Goal: Task Accomplishment & Management: Complete application form

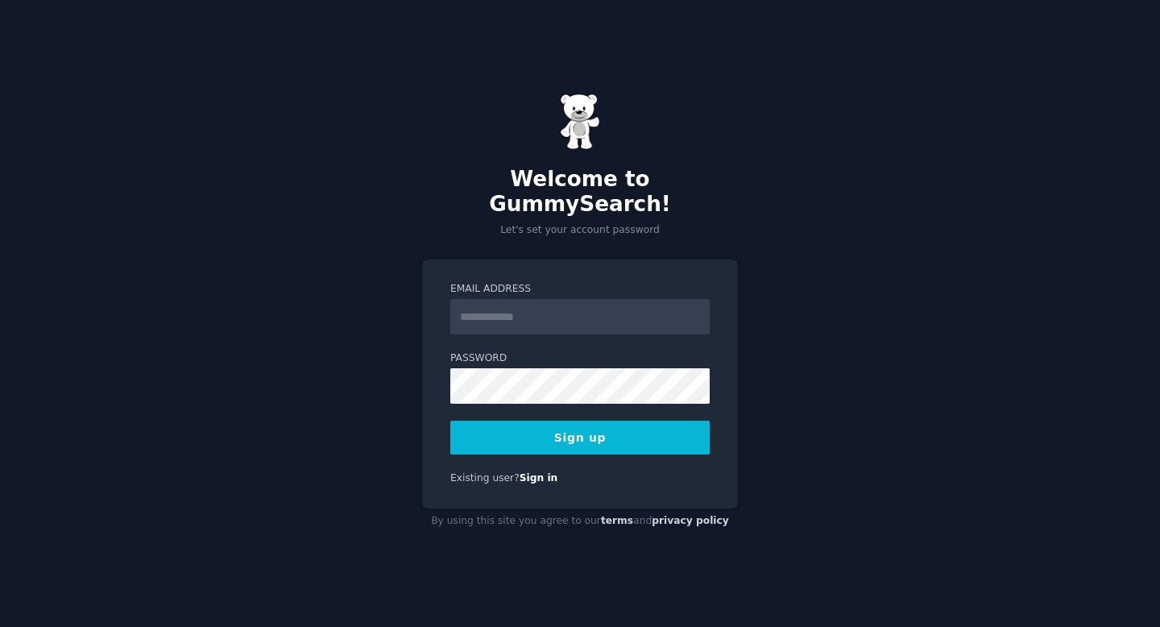
click at [512, 307] on input "Email Address" at bounding box center [579, 316] width 259 height 35
click at [586, 477] on div "Email Address Password 8 or more characters Alphanumeric characters No common p…" at bounding box center [580, 383] width 316 height 249
click at [493, 300] on input "Email Address" at bounding box center [579, 316] width 259 height 35
type input "**********"
click at [614, 427] on button "Sign up" at bounding box center [579, 437] width 259 height 34
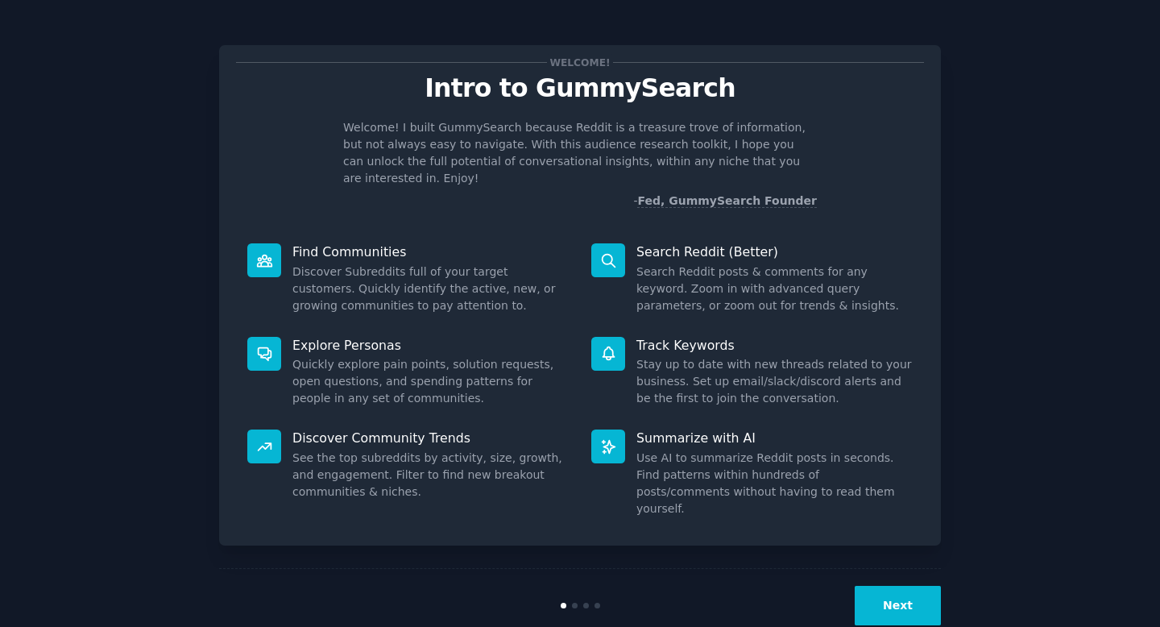
click at [877, 585] on button "Next" at bounding box center [897, 604] width 86 height 39
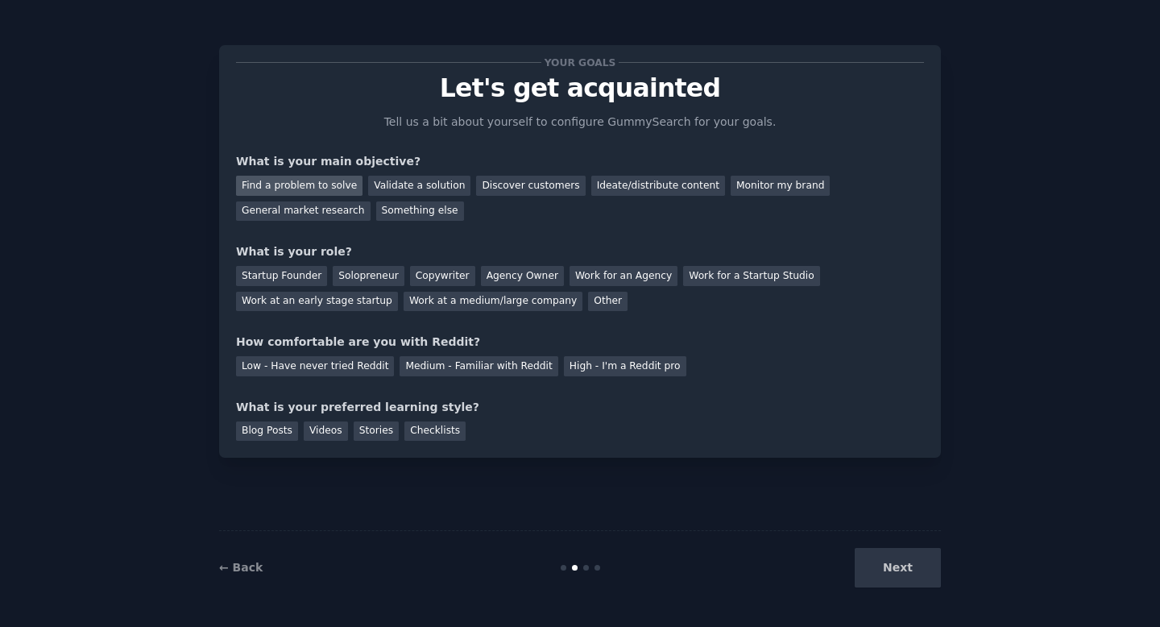
click at [296, 193] on div "Find a problem to solve" at bounding box center [299, 186] width 126 height 20
click at [416, 188] on div "Validate a solution" at bounding box center [419, 186] width 102 height 20
click at [318, 182] on div "Find a problem to solve" at bounding box center [299, 186] width 126 height 20
click at [271, 279] on div "Startup Founder" at bounding box center [281, 276] width 91 height 20
click at [358, 273] on div "Solopreneur" at bounding box center [368, 276] width 71 height 20
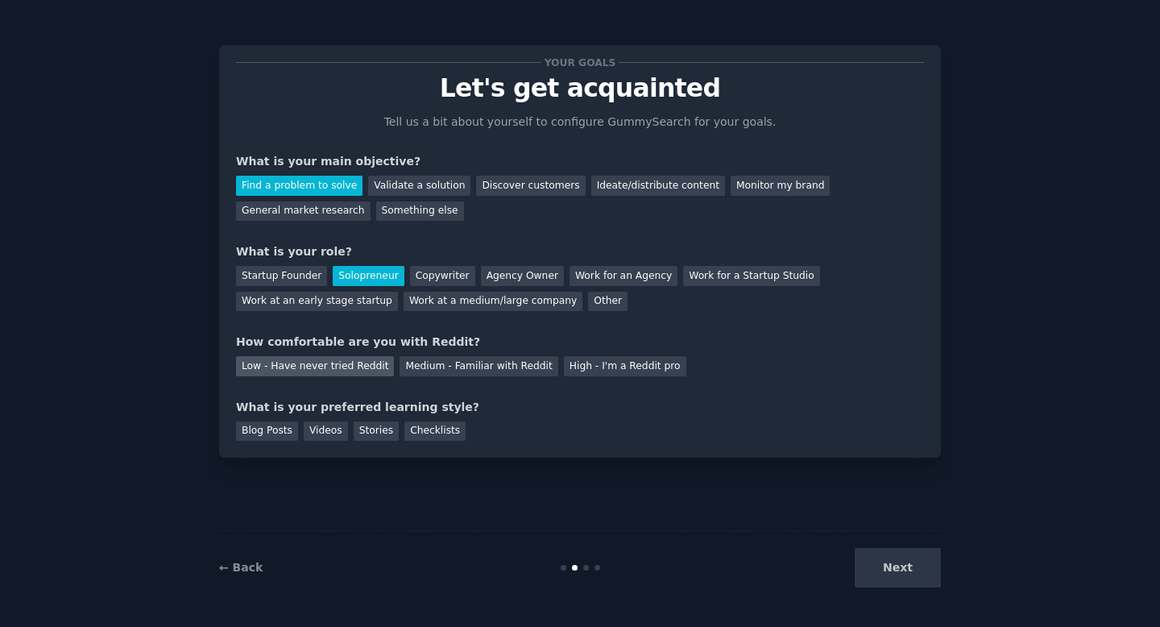
click at [334, 366] on div "Low - Have never tried Reddit" at bounding box center [315, 366] width 158 height 20
click at [377, 430] on div "Stories" at bounding box center [376, 431] width 45 height 20
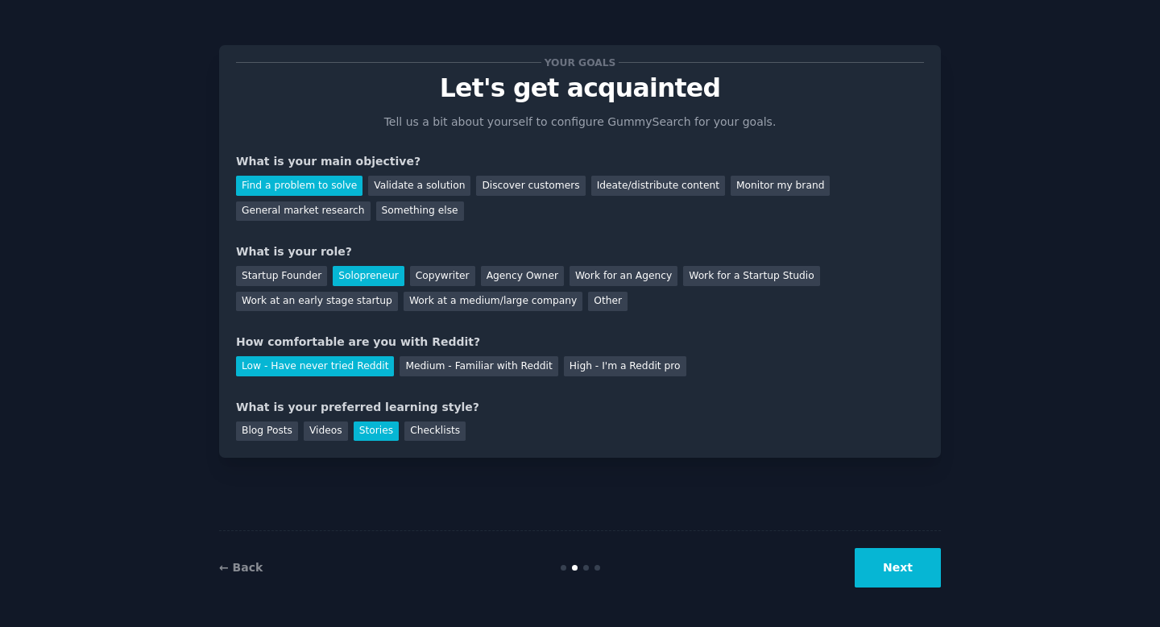
click at [904, 559] on button "Next" at bounding box center [897, 567] width 86 height 39
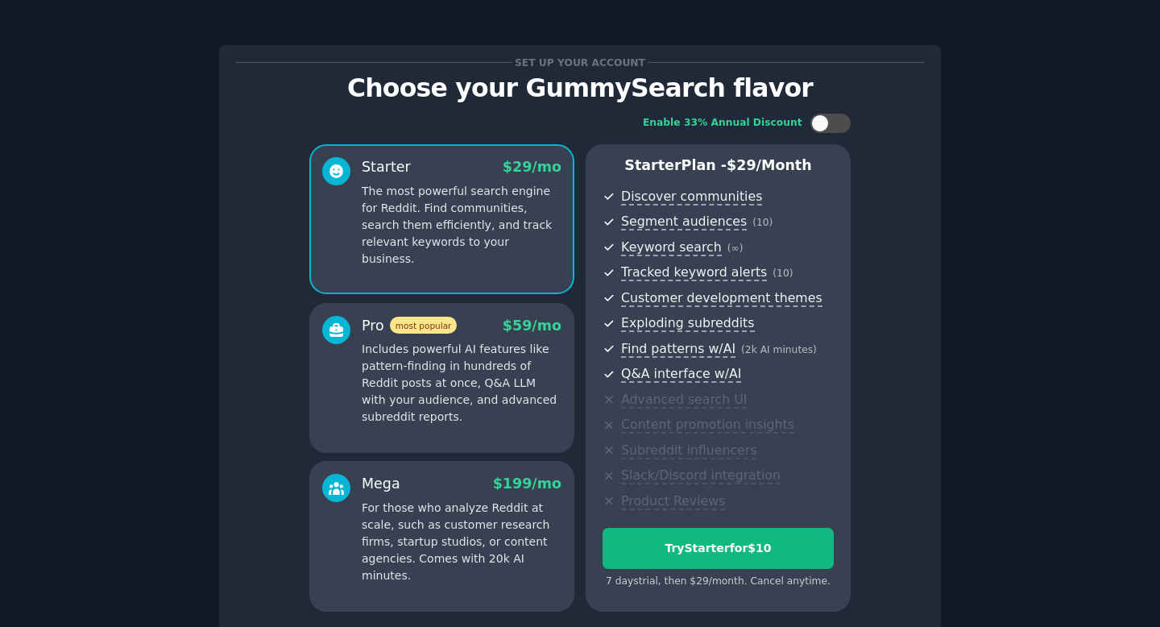
scroll to position [137, 0]
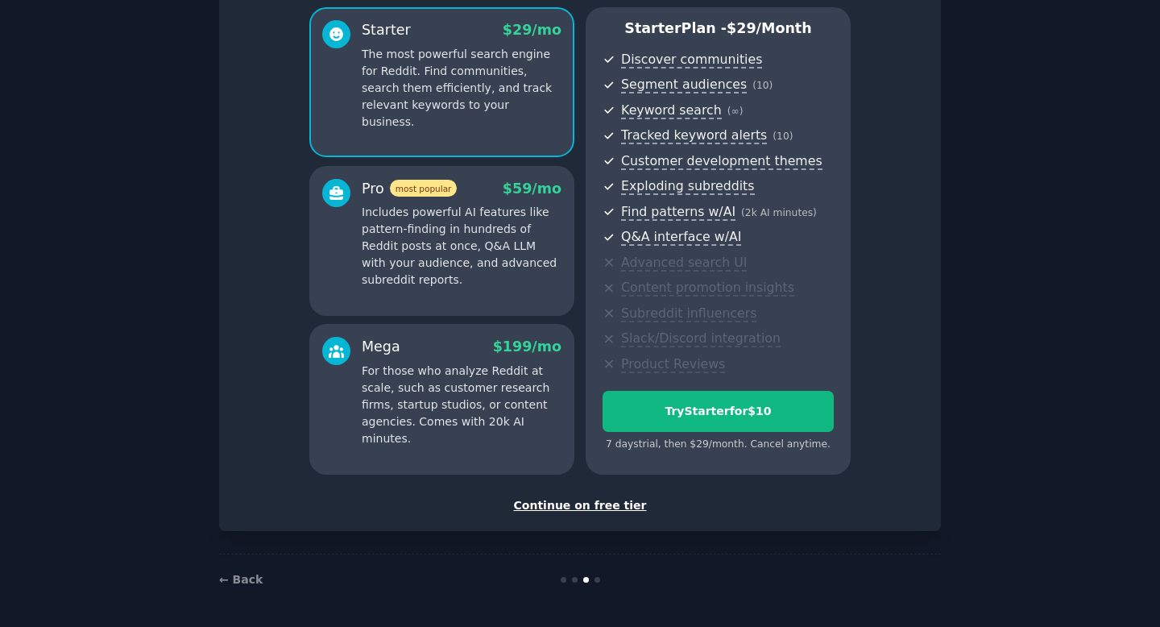
click at [562, 507] on div "Continue on free tier" at bounding box center [580, 505] width 688 height 17
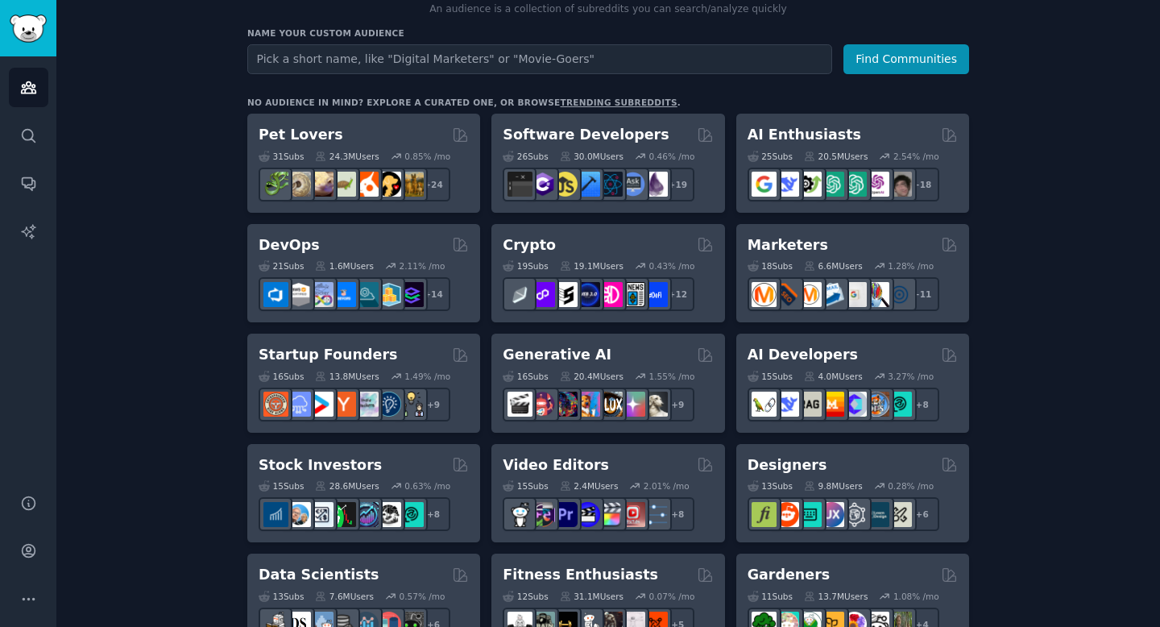
scroll to position [197, 0]
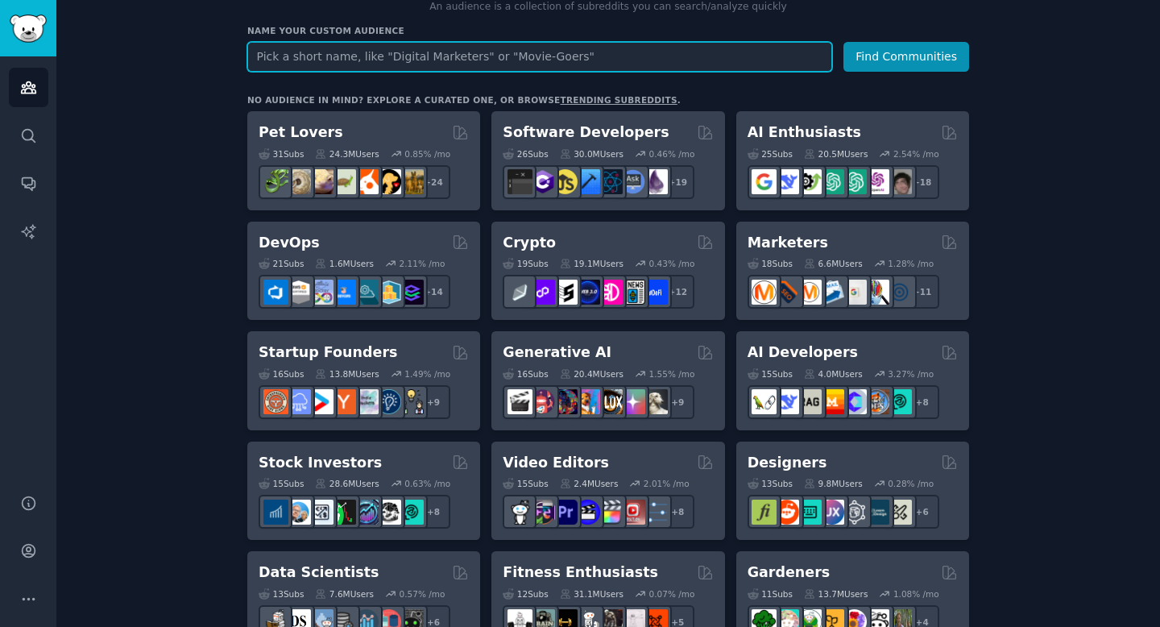
click at [337, 52] on input "text" at bounding box center [539, 57] width 585 height 30
click at [843, 42] on button "Find Communities" at bounding box center [906, 57] width 126 height 30
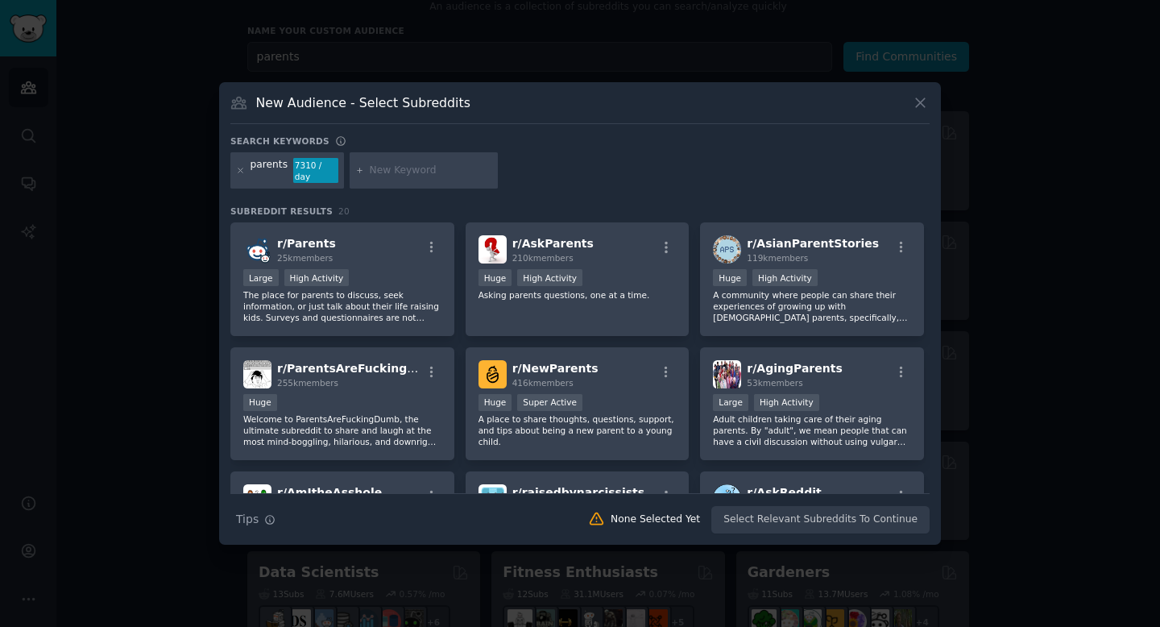
click at [922, 109] on icon at bounding box center [920, 102] width 17 height 17
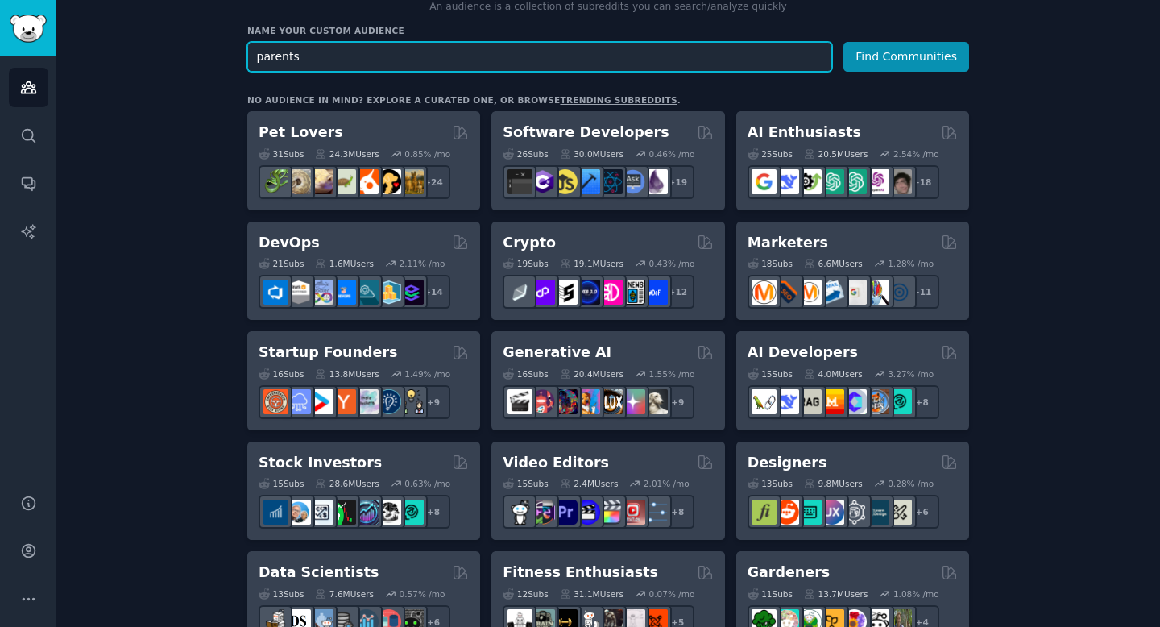
type input "parents"
click at [843, 42] on button "Find Communities" at bounding box center [906, 57] width 126 height 30
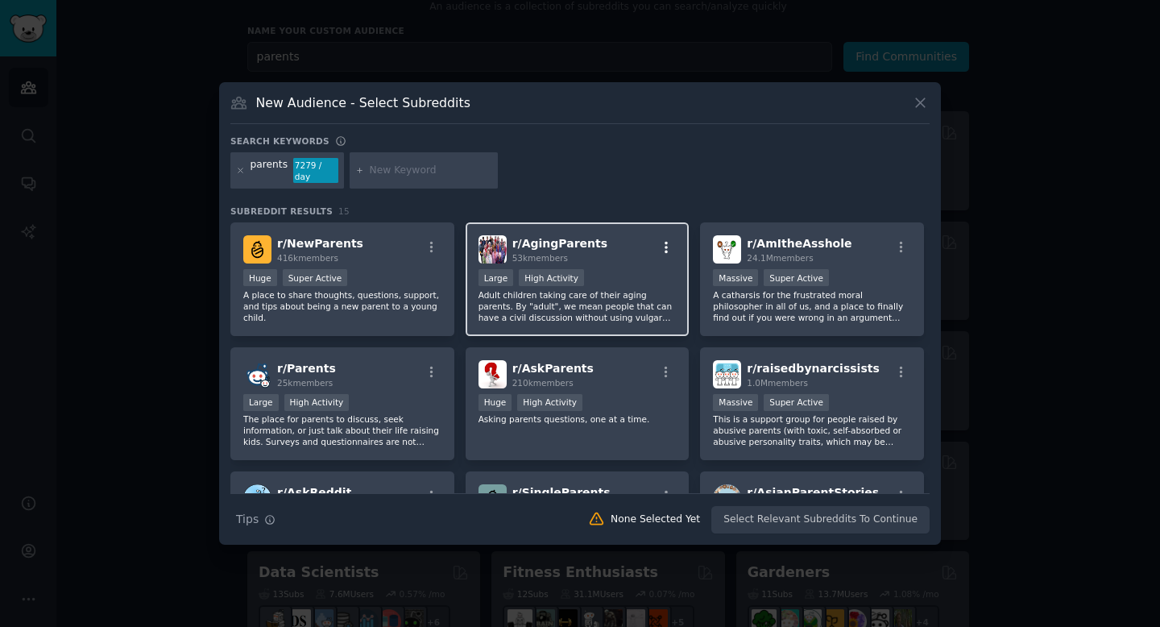
click at [663, 245] on icon "button" at bounding box center [666, 247] width 14 height 14
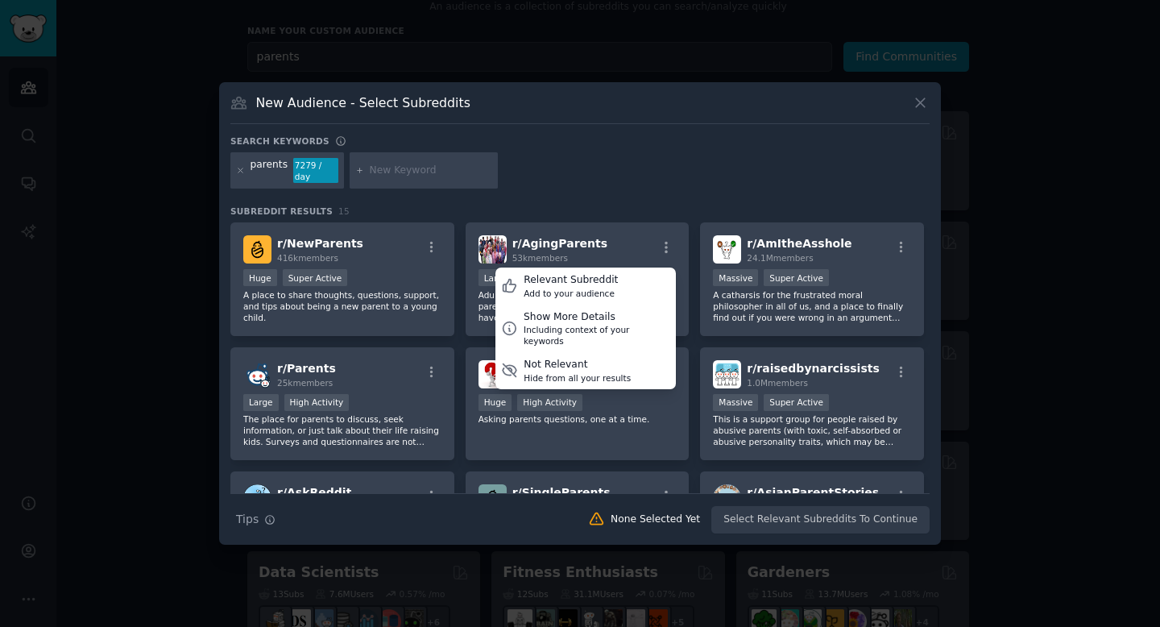
click at [601, 193] on div "parents 7279 / day" at bounding box center [579, 173] width 699 height 43
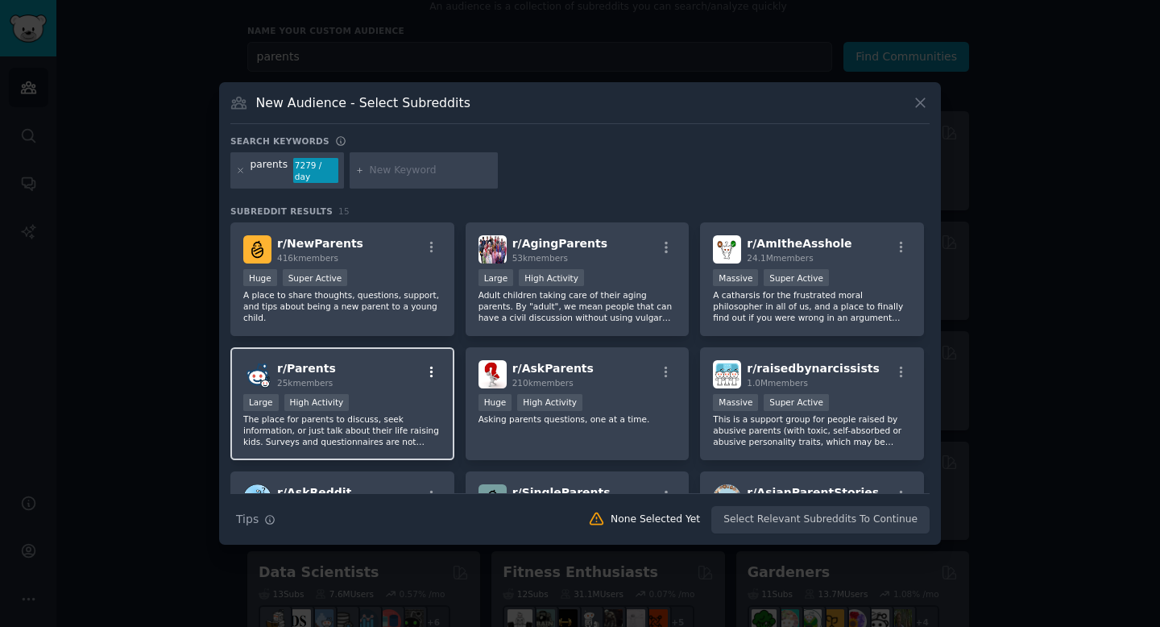
click at [428, 369] on icon "button" at bounding box center [431, 372] width 14 height 14
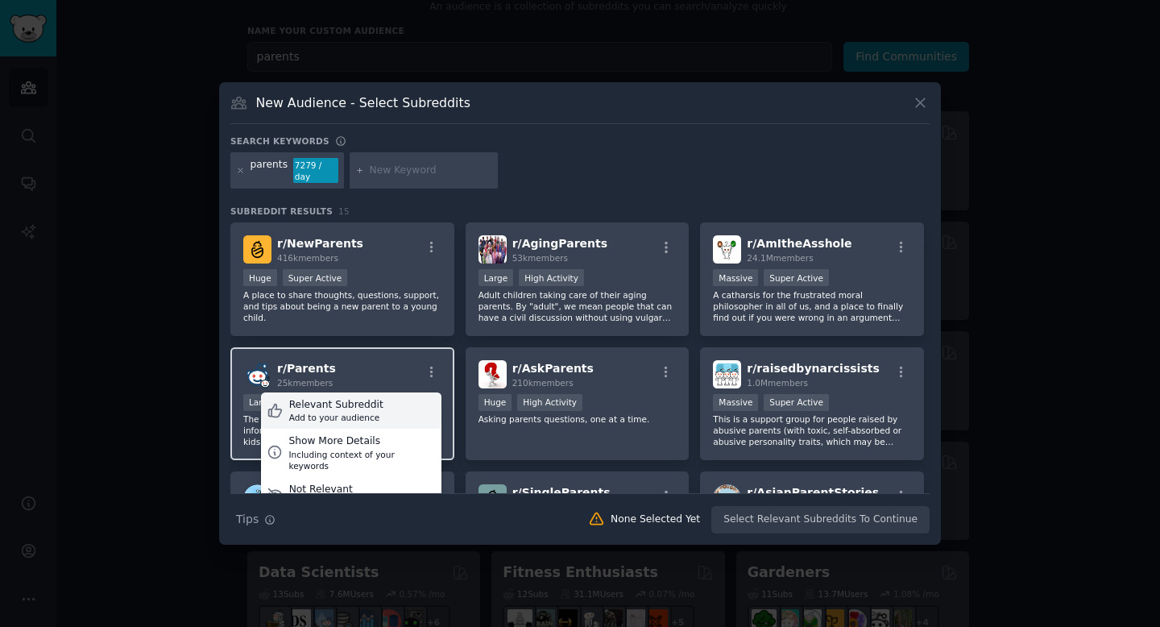
click at [352, 416] on div "Add to your audience" at bounding box center [336, 417] width 94 height 11
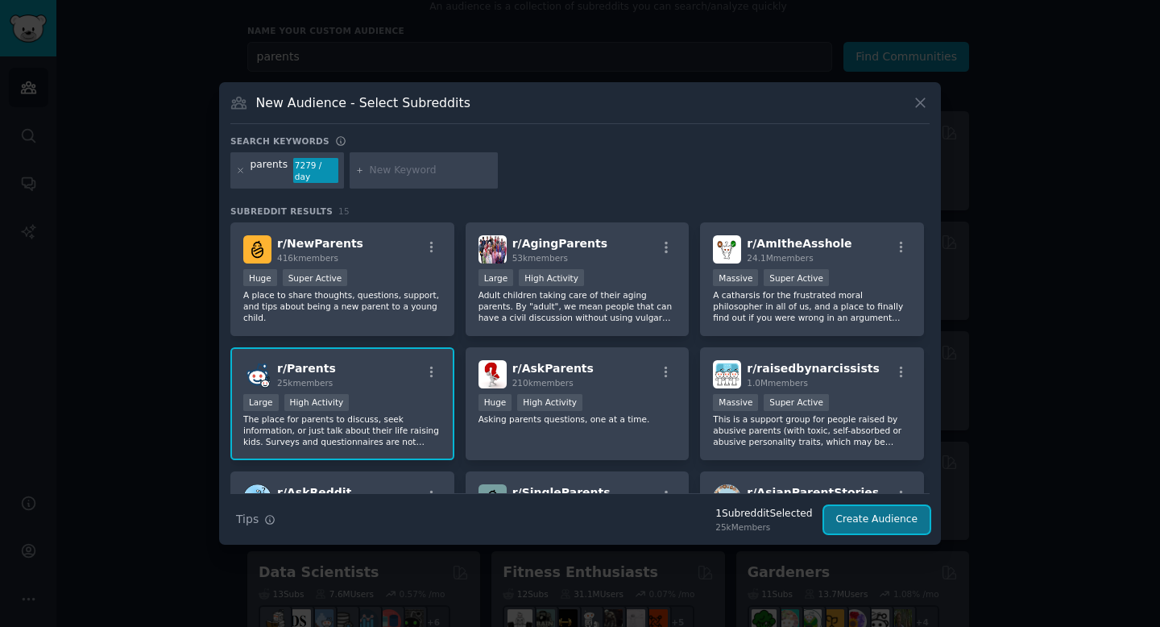
click at [857, 525] on button "Create Audience" at bounding box center [877, 519] width 106 height 27
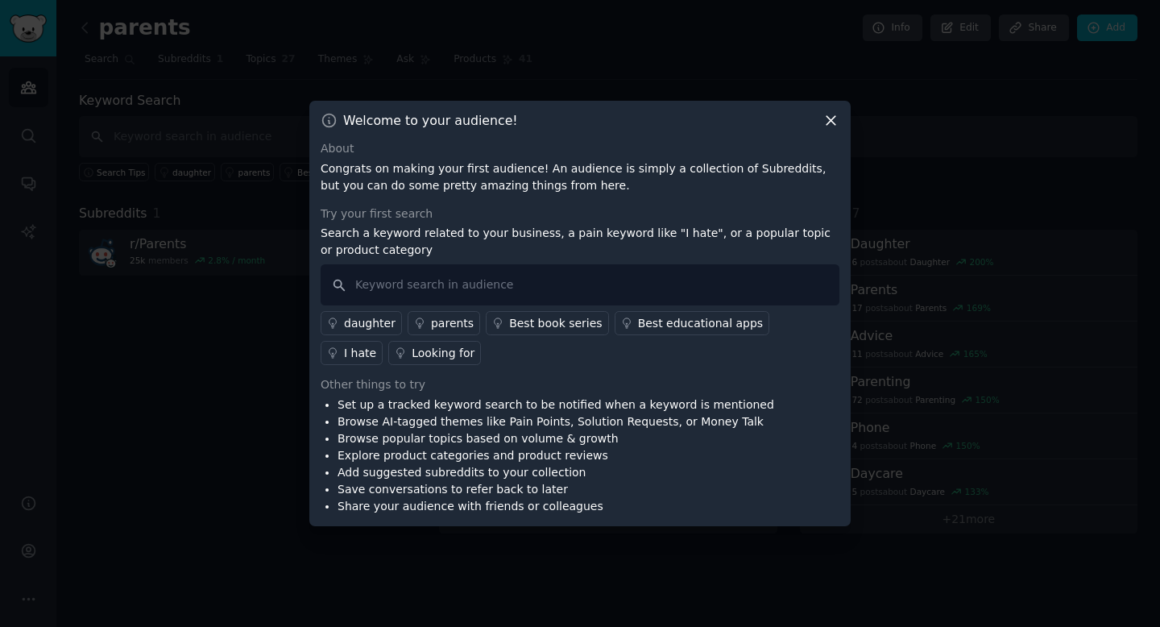
click at [837, 119] on icon at bounding box center [830, 120] width 17 height 17
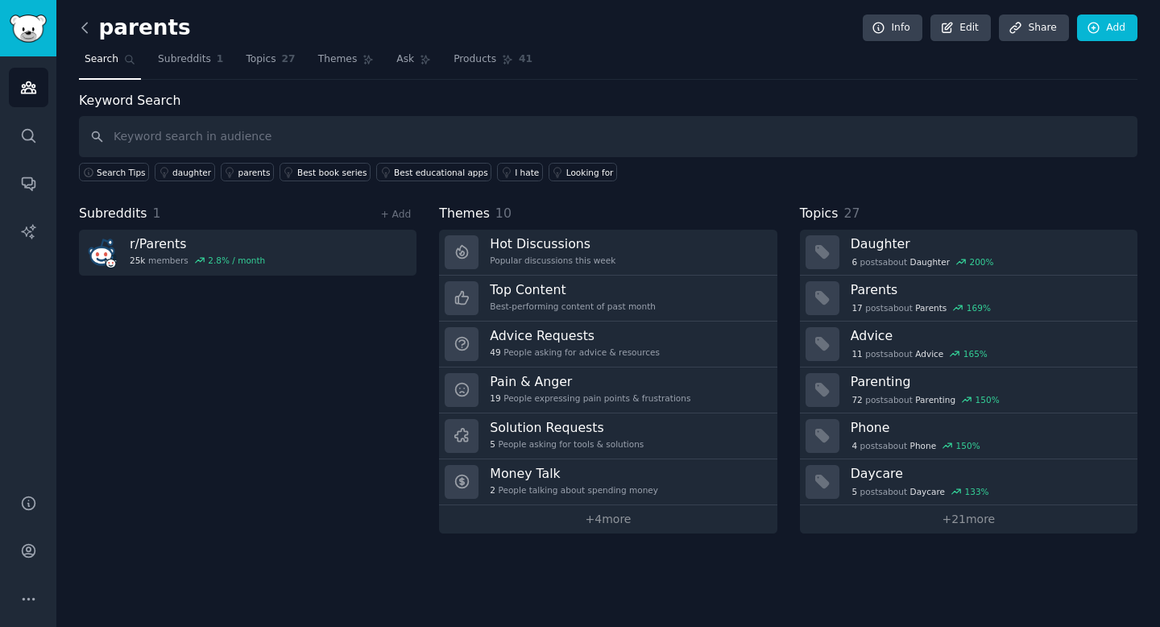
click at [81, 31] on icon at bounding box center [85, 27] width 17 height 17
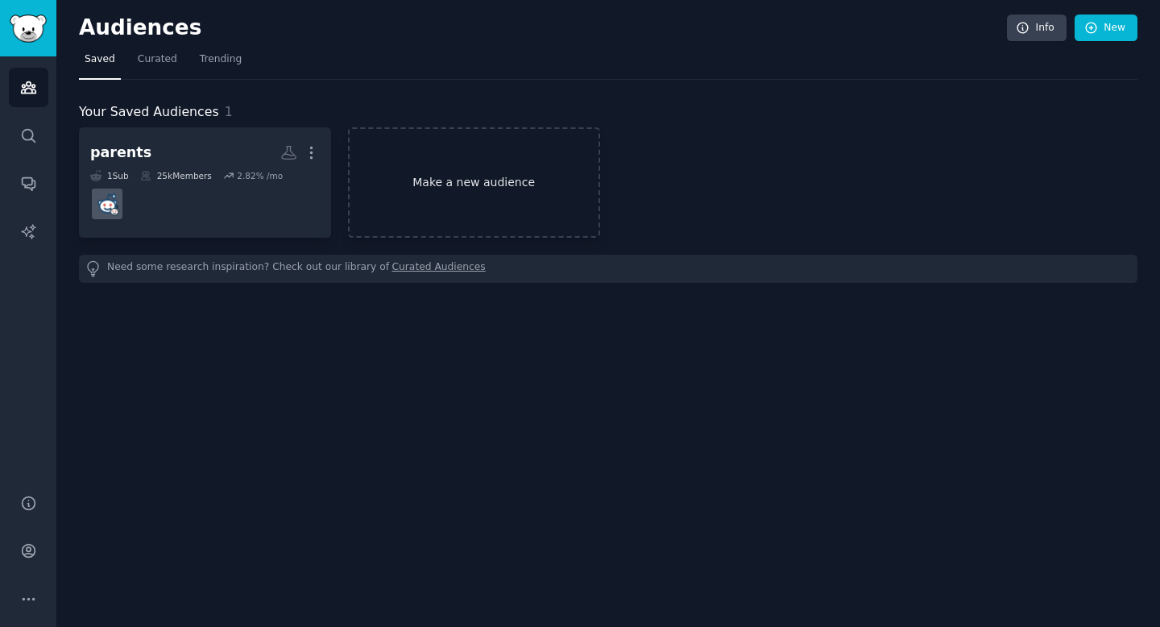
click at [490, 192] on link "Make a new audience" at bounding box center [474, 182] width 252 height 110
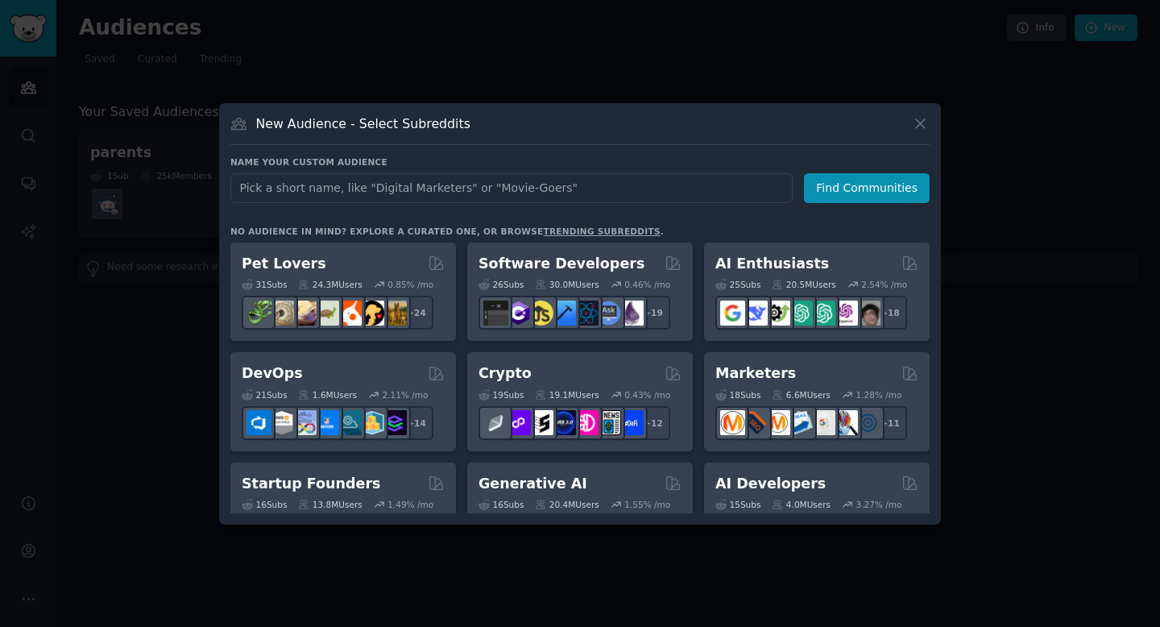
click at [402, 181] on input "text" at bounding box center [511, 188] width 562 height 30
click at [383, 188] on input "text" at bounding box center [511, 188] width 562 height 30
type input "mothers"
click button "Find Communities" at bounding box center [867, 188] width 126 height 30
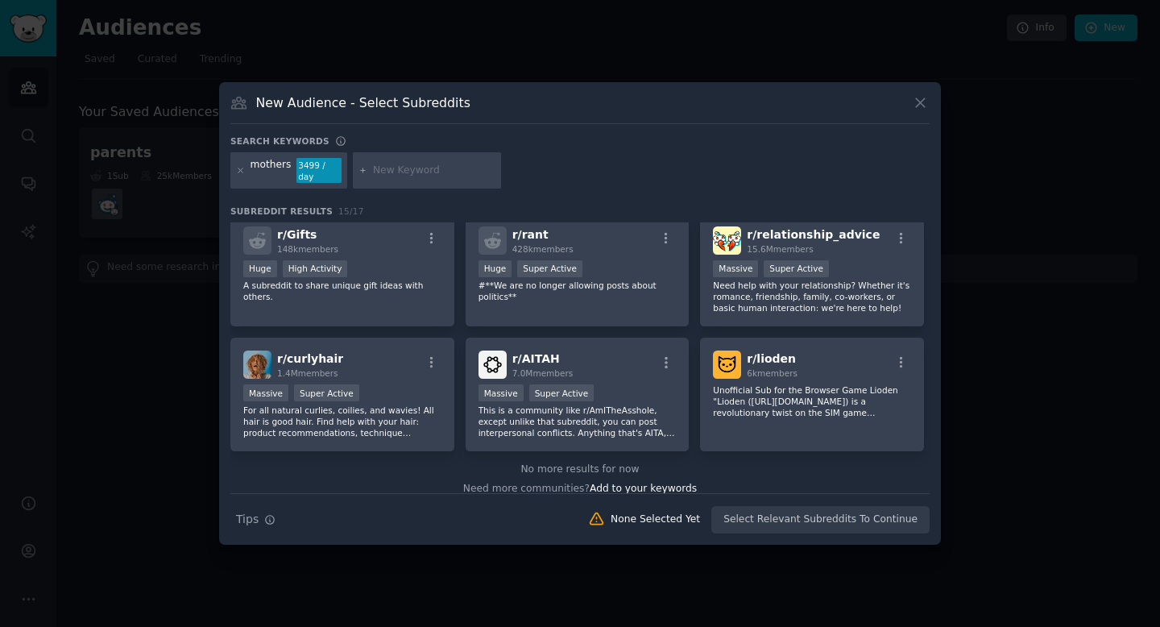
scroll to position [396, 0]
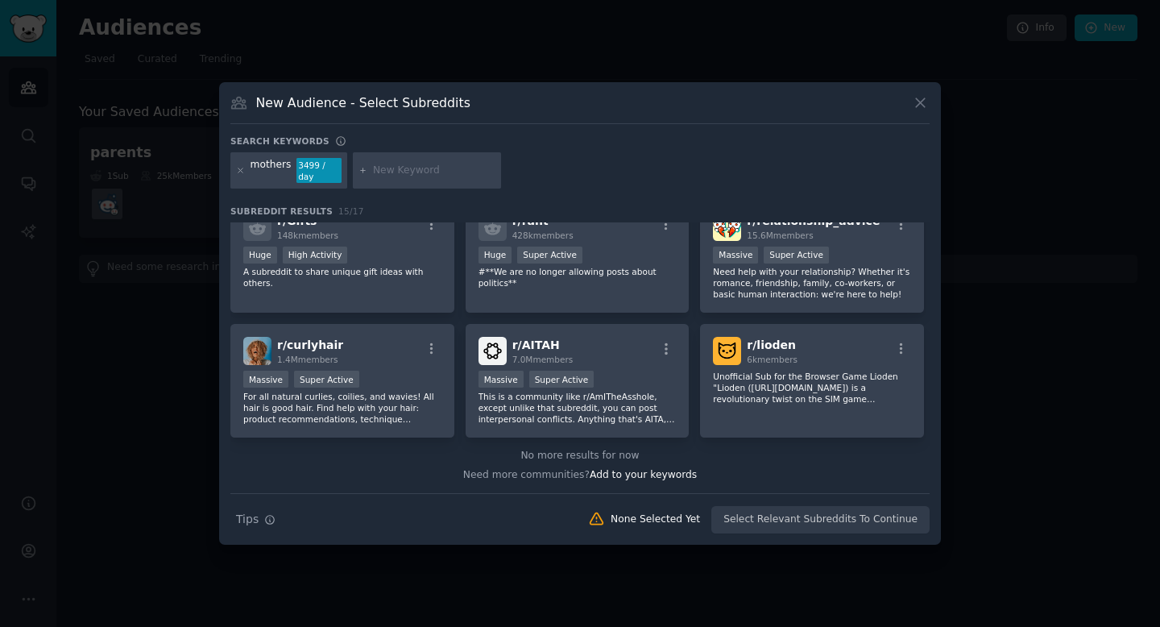
click at [470, 106] on div "New Audience - Select Subreddits" at bounding box center [579, 108] width 699 height 31
click at [238, 171] on icon at bounding box center [240, 170] width 4 height 4
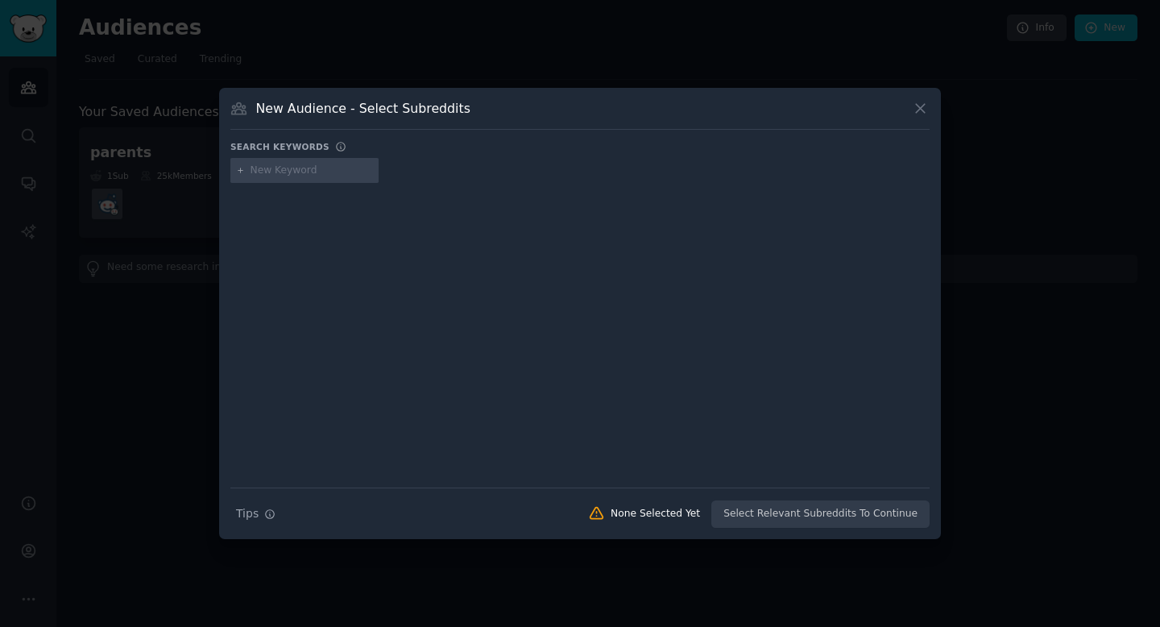
click at [297, 169] on input "text" at bounding box center [311, 170] width 122 height 14
type input "k"
type input "child development"
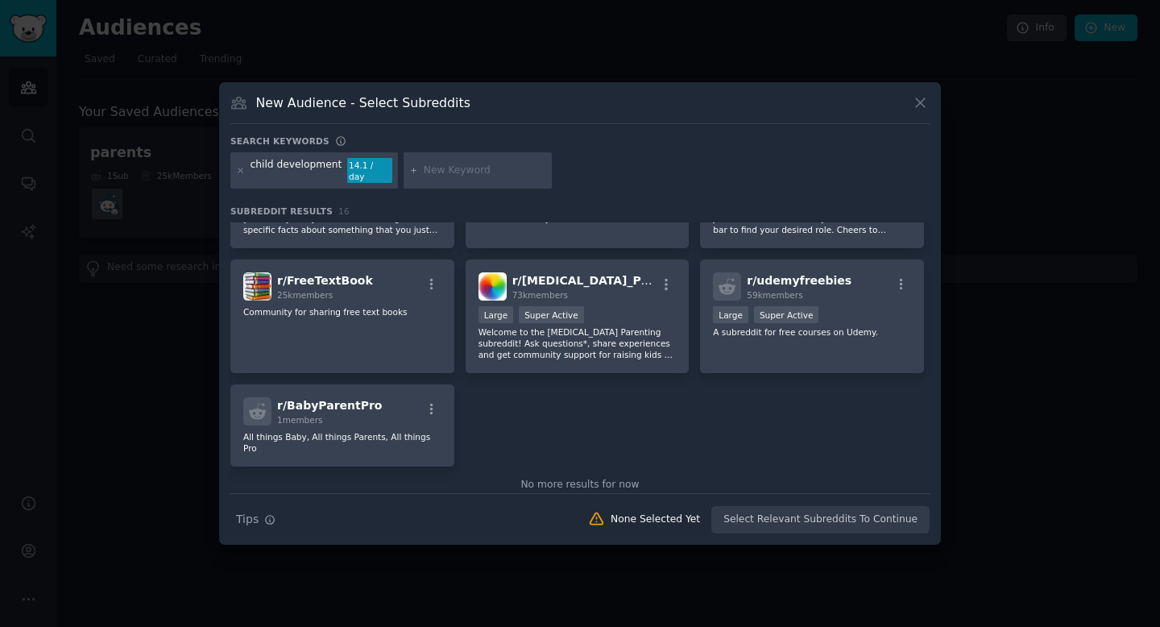
scroll to position [462, 0]
click at [357, 49] on div at bounding box center [580, 313] width 1160 height 627
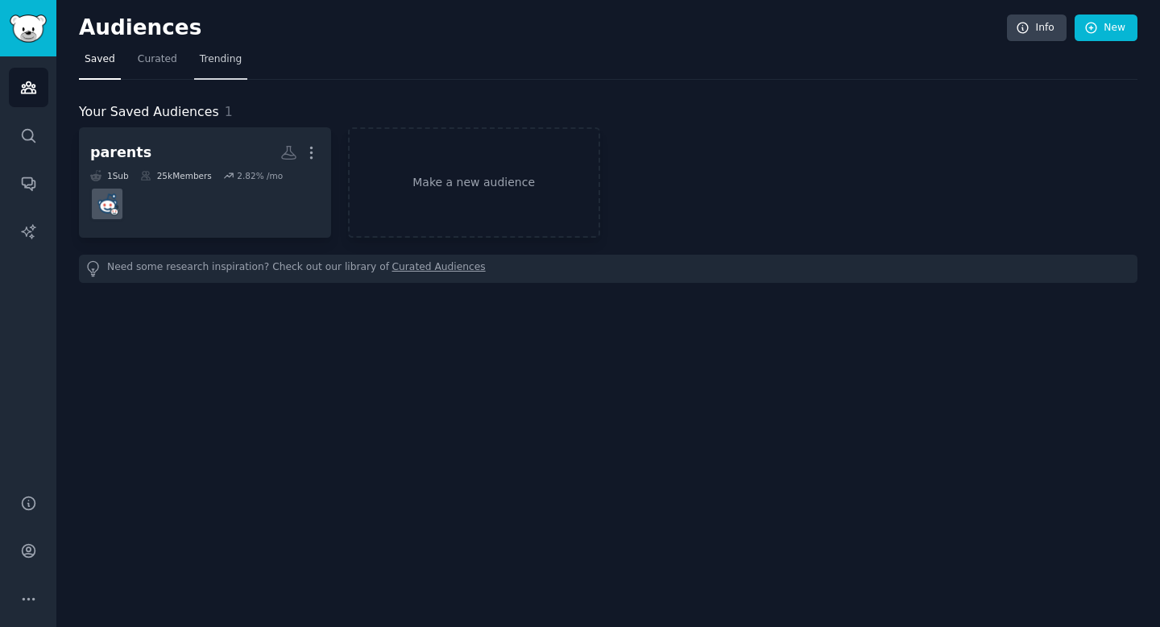
click at [216, 67] on link "Trending" at bounding box center [220, 63] width 53 height 33
